Goal: Navigation & Orientation: Find specific page/section

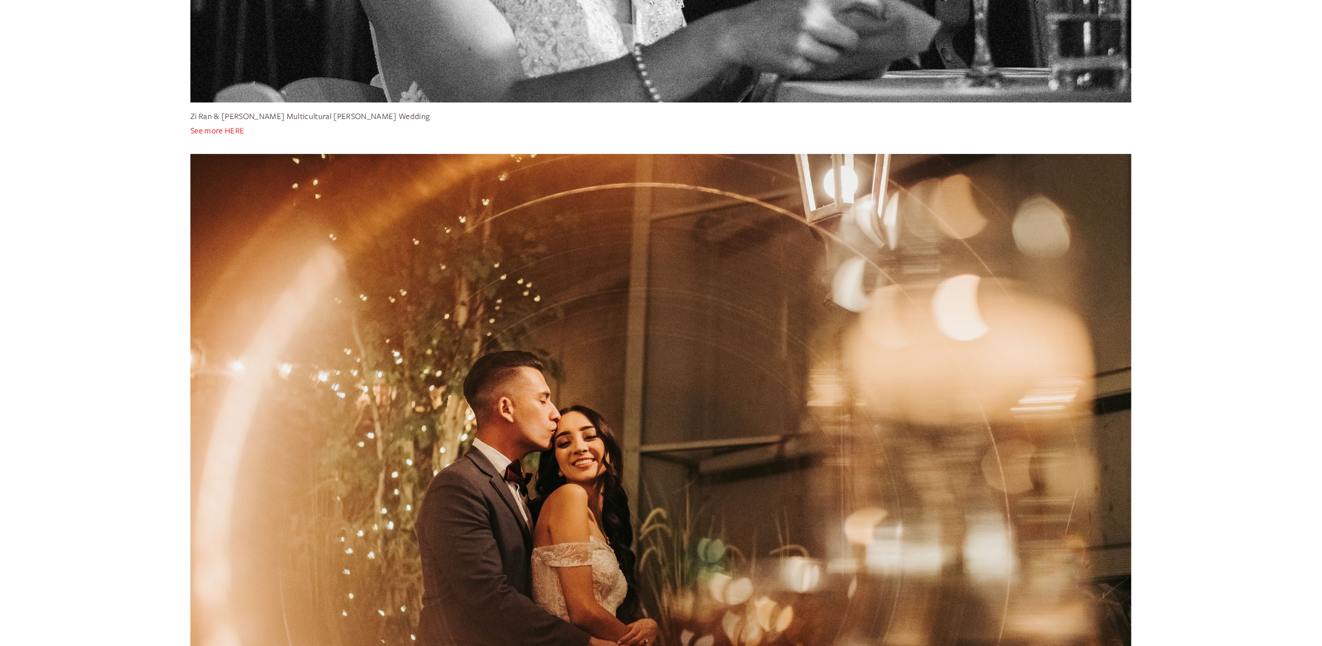
scroll to position [1708, 0]
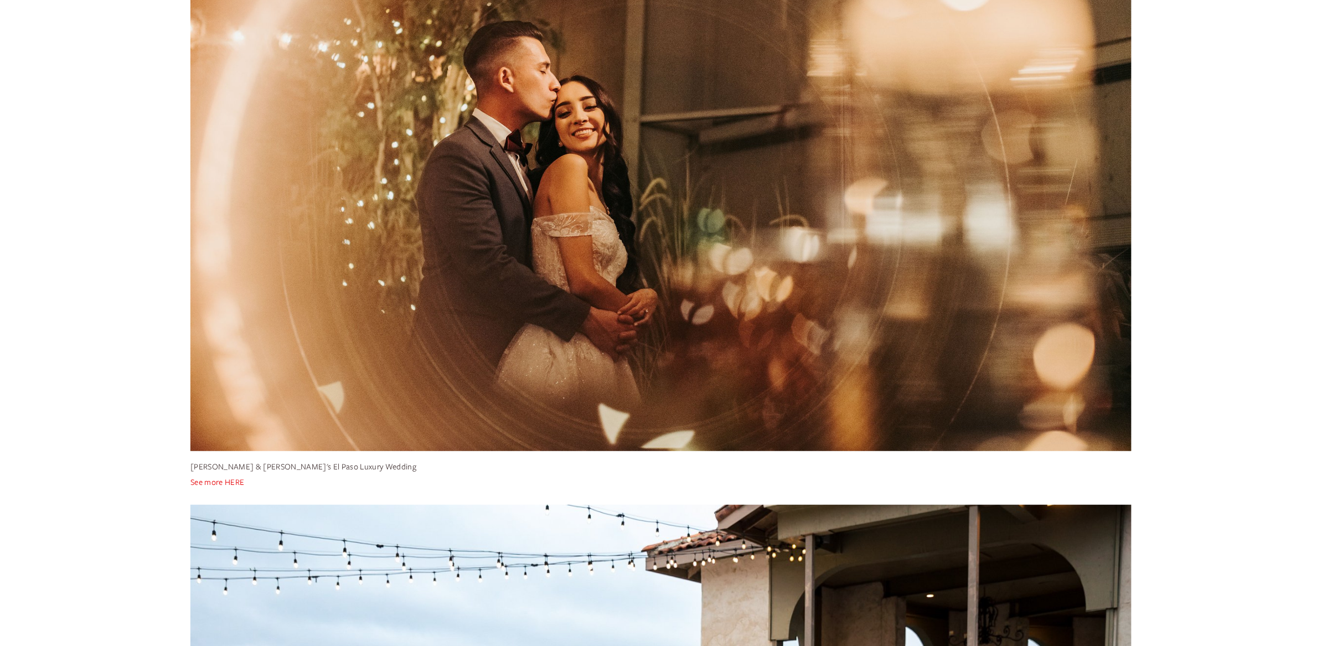
click at [242, 481] on link "See more HERE" at bounding box center [217, 481] width 54 height 11
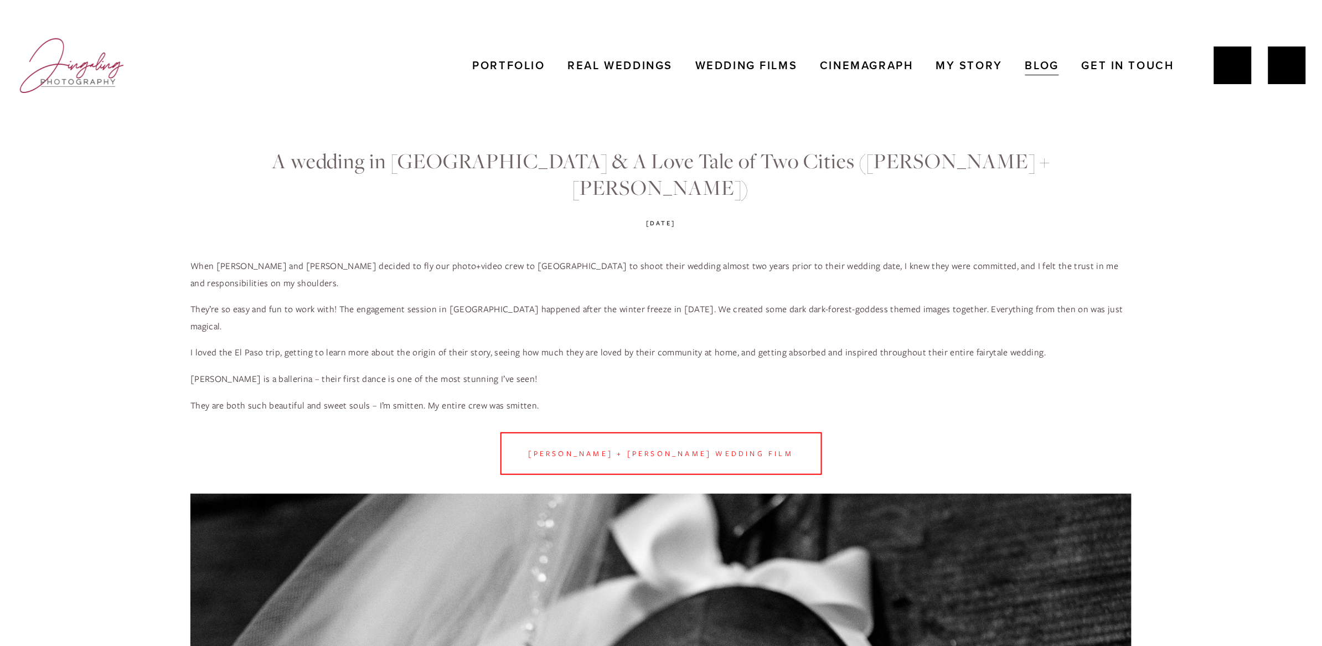
click at [582, 70] on link "Real Weddings" at bounding box center [620, 65] width 105 height 22
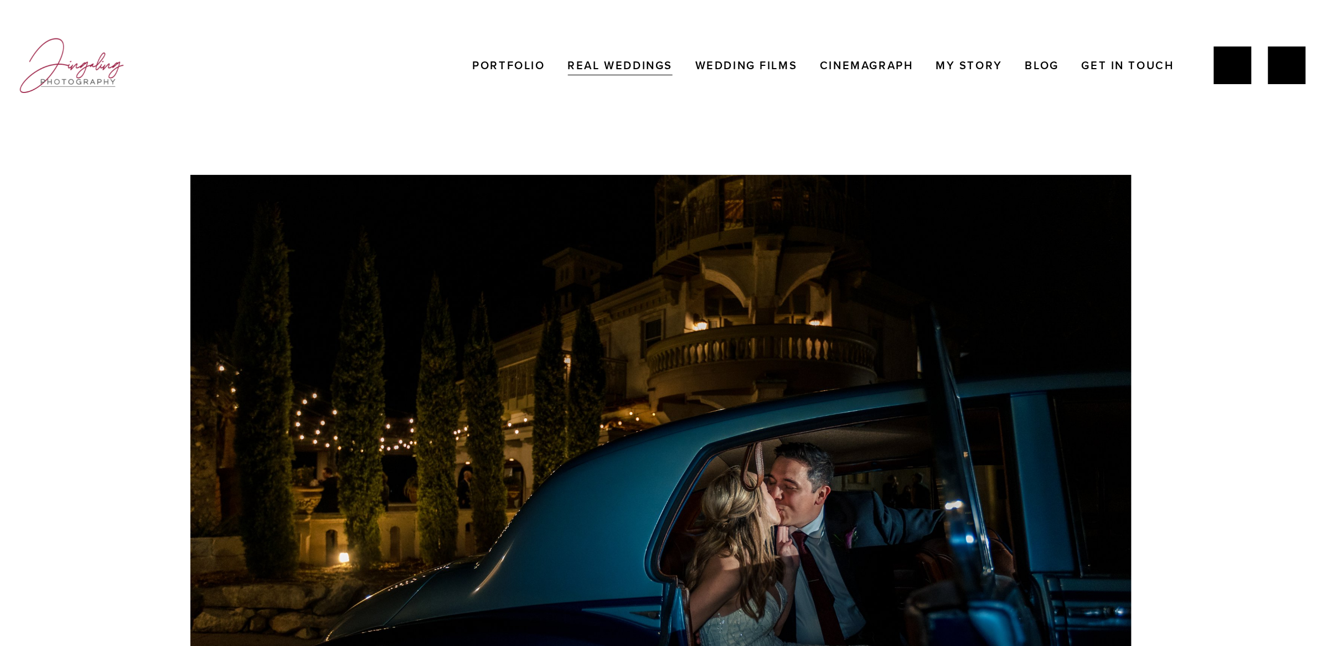
click at [1294, 68] on icon "Instagram" at bounding box center [1286, 65] width 27 height 27
click at [1233, 70] on use "Jing Yang" at bounding box center [1231, 66] width 11 height 22
click at [1125, 66] on link "Get In Touch" at bounding box center [1127, 65] width 92 height 22
